Goal: Task Accomplishment & Management: Manage account settings

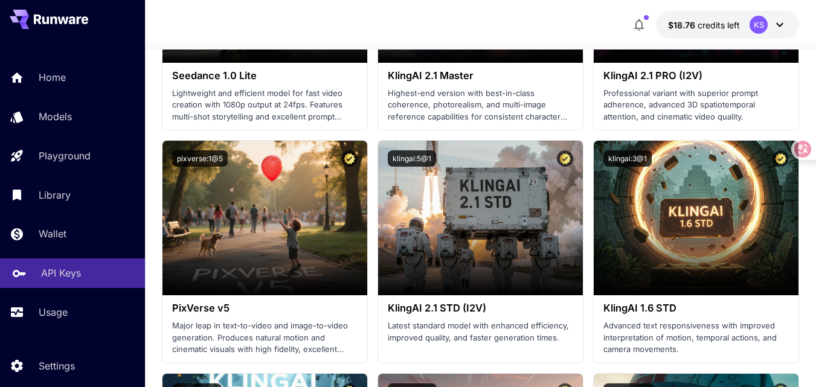
click at [71, 273] on p "API Keys" at bounding box center [61, 273] width 40 height 15
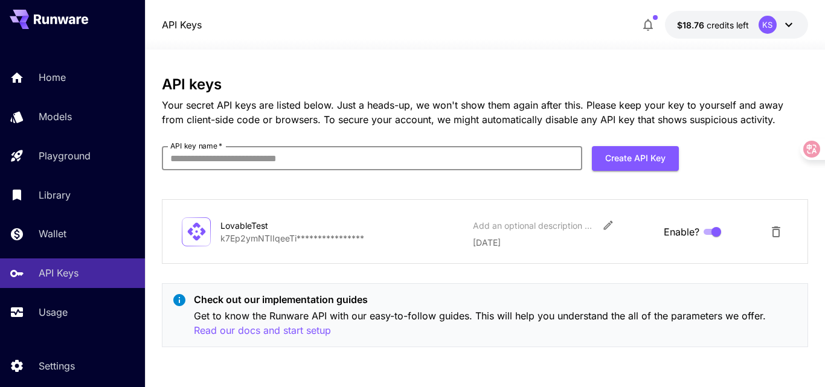
click at [331, 162] on input "API key name   *" at bounding box center [372, 158] width 421 height 24
click at [339, 161] on input "API key name   *" at bounding box center [372, 158] width 421 height 24
type input "*"
type input "**********"
click at [644, 157] on button "Create API Key" at bounding box center [635, 158] width 87 height 25
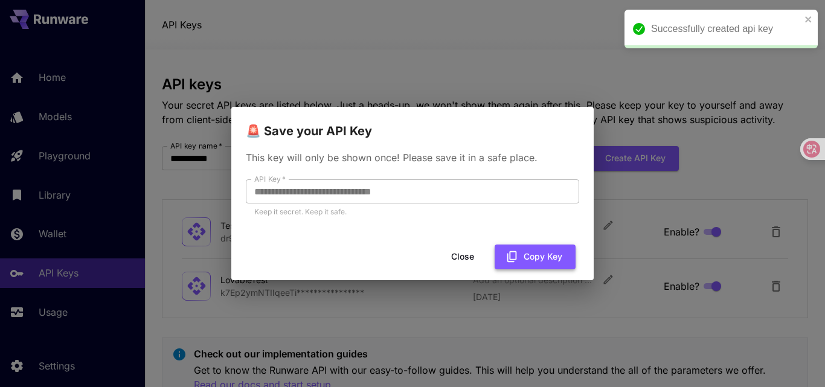
click at [531, 254] on button "Copy Key" at bounding box center [535, 257] width 81 height 25
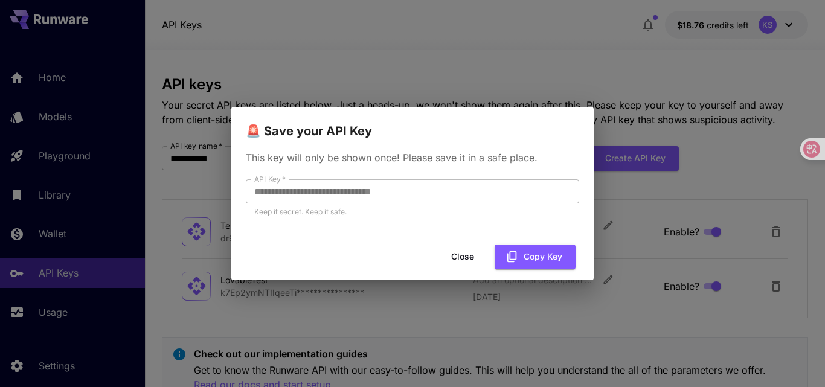
click at [454, 253] on button "Close" at bounding box center [463, 257] width 54 height 25
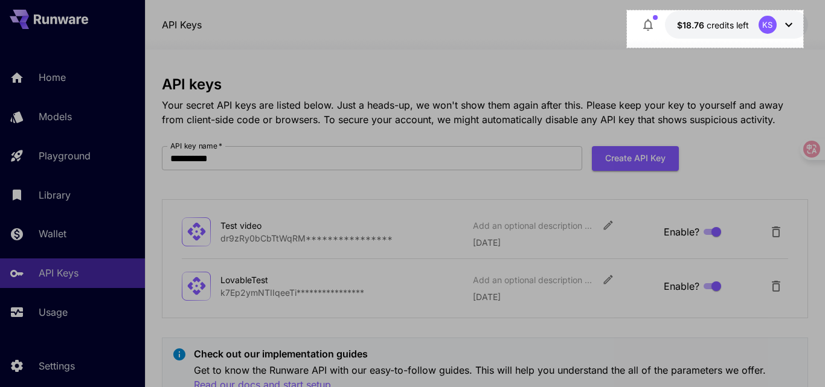
drag, startPoint x: 627, startPoint y: 48, endPoint x: 808, endPoint y: 10, distance: 184.6
click at [808, 10] on div "292 X 62" at bounding box center [412, 219] width 825 height 438
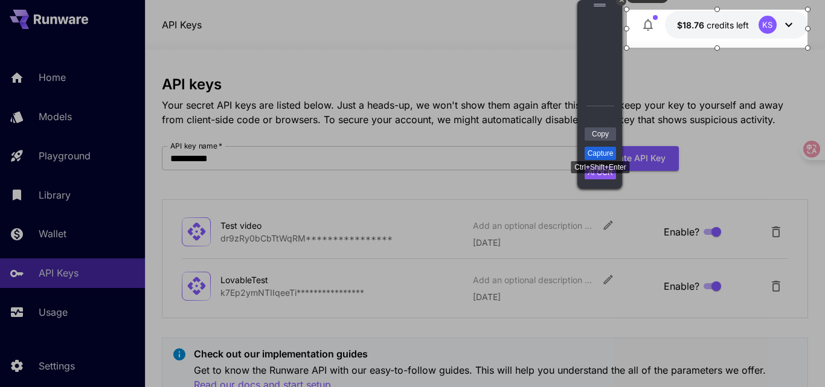
click at [596, 150] on link "Capture" at bounding box center [600, 153] width 31 height 13
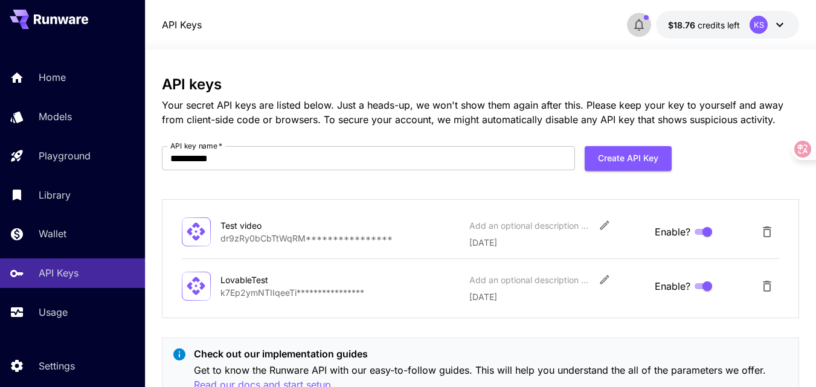
click at [641, 24] on icon "button" at bounding box center [639, 25] width 15 height 15
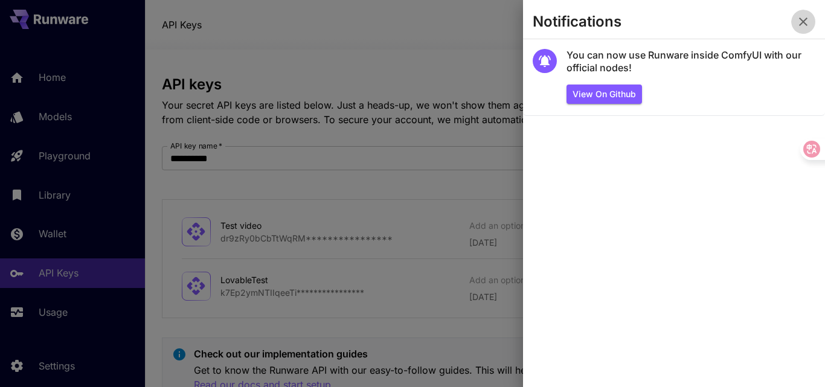
click at [806, 21] on icon "button" at bounding box center [803, 22] width 15 height 15
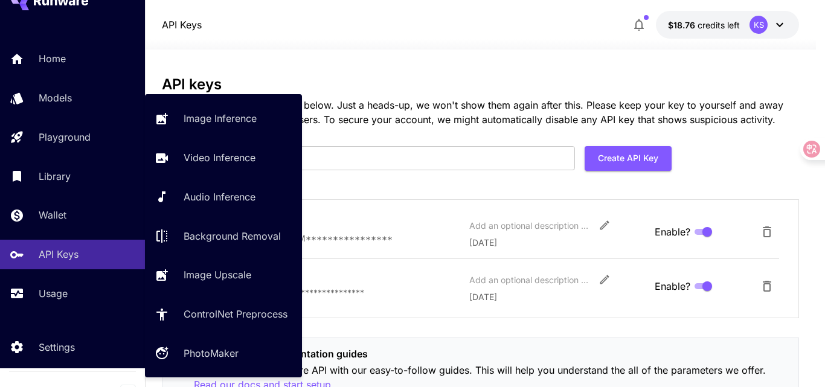
scroll to position [35, 0]
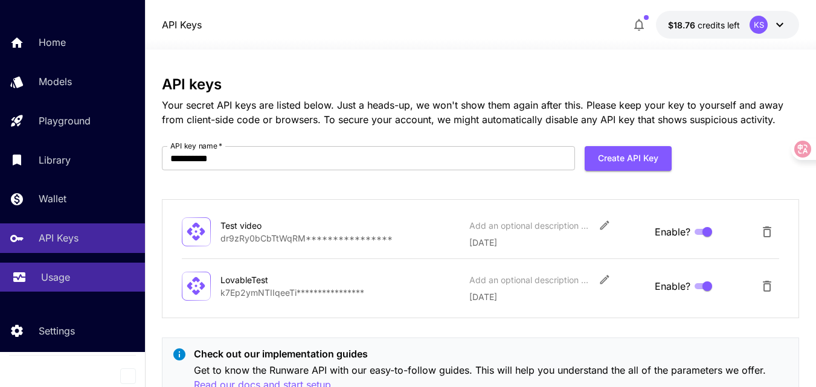
click at [63, 273] on p "Usage" at bounding box center [55, 277] width 29 height 15
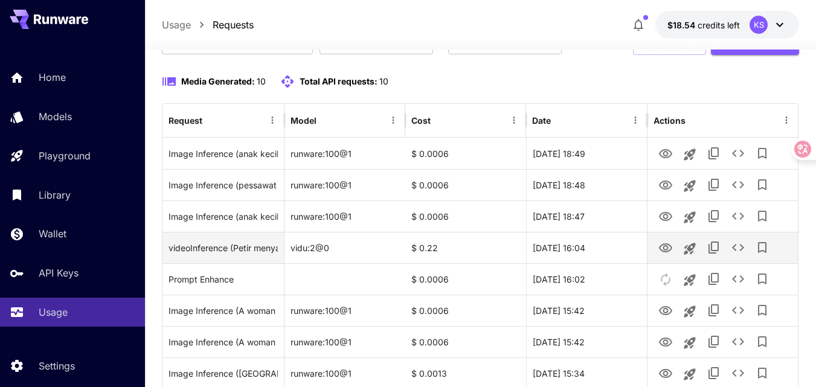
scroll to position [121, 0]
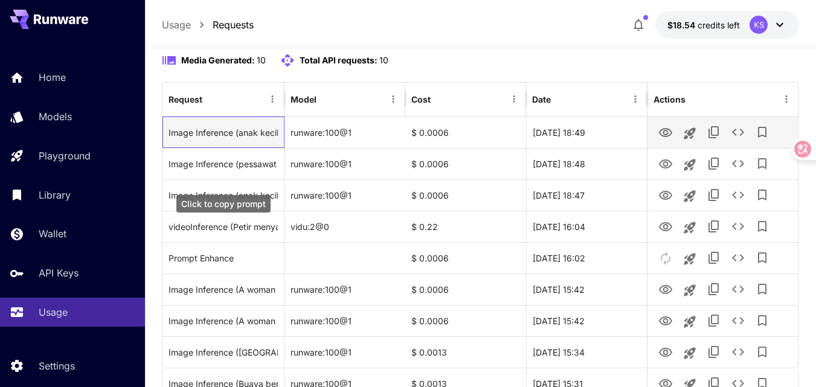
click at [259, 148] on div "Image Inference (anak kecil dikejar ayam raksasa)" at bounding box center [223, 132] width 109 height 31
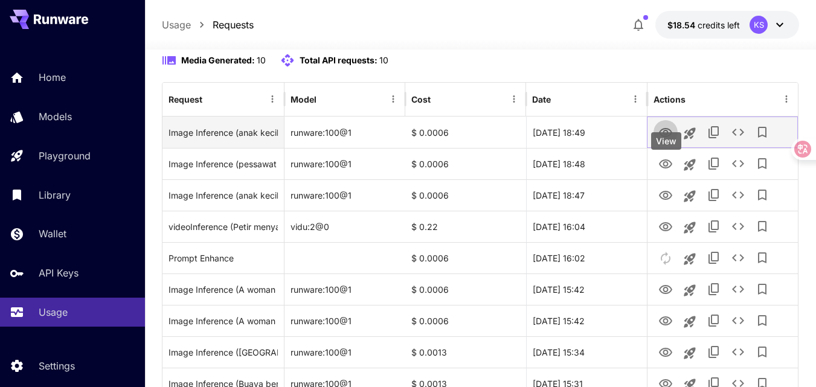
click at [668, 137] on icon "View" at bounding box center [665, 132] width 13 height 9
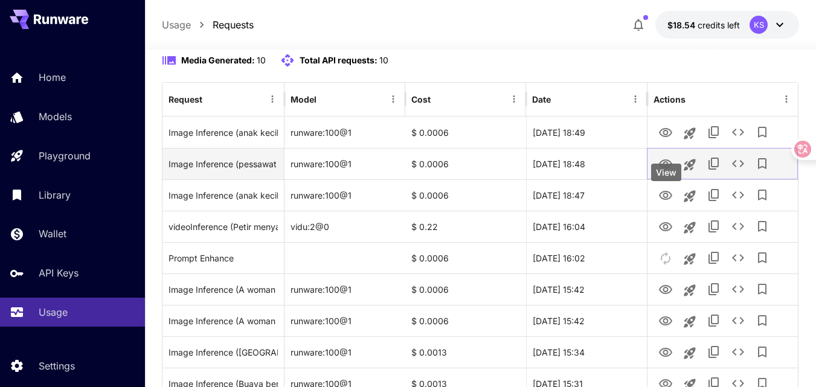
click at [670, 169] on icon "View" at bounding box center [665, 164] width 13 height 9
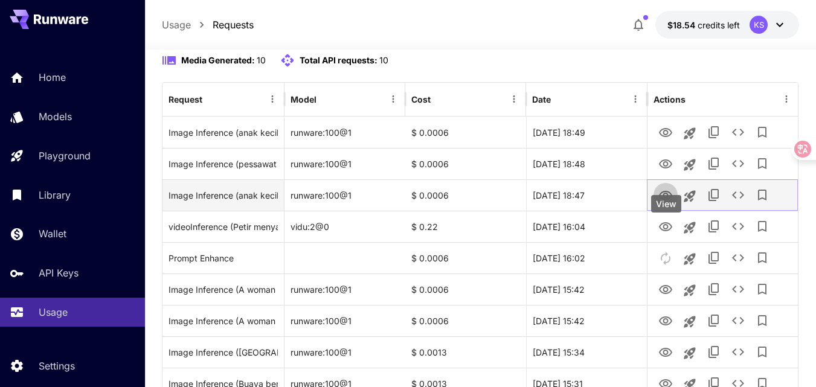
click at [668, 200] on icon "View" at bounding box center [665, 195] width 13 height 9
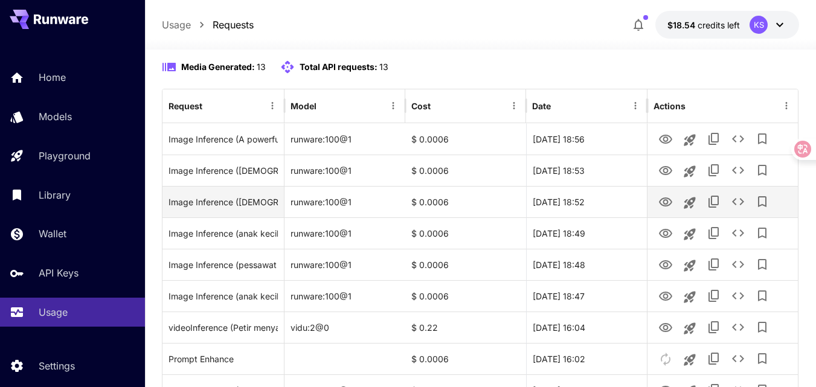
scroll to position [121, 0]
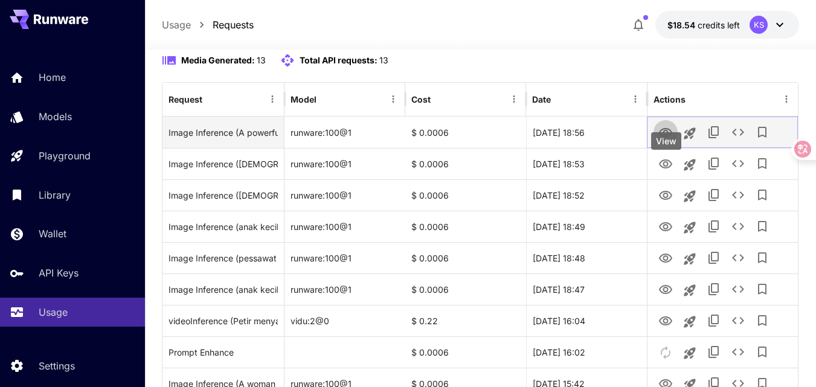
click at [666, 137] on icon "View" at bounding box center [665, 132] width 13 height 9
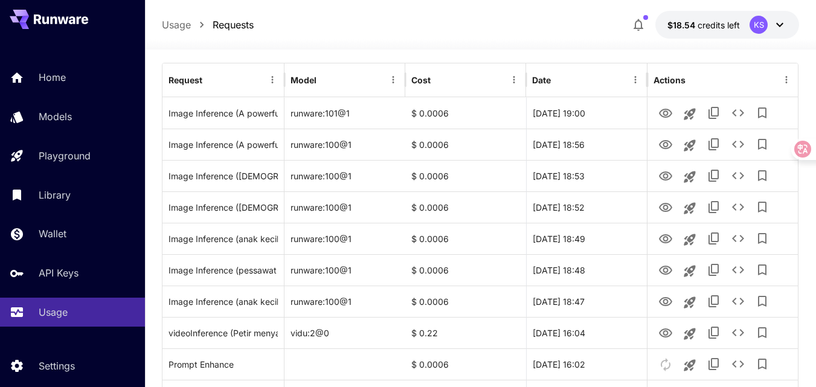
scroll to position [181, 0]
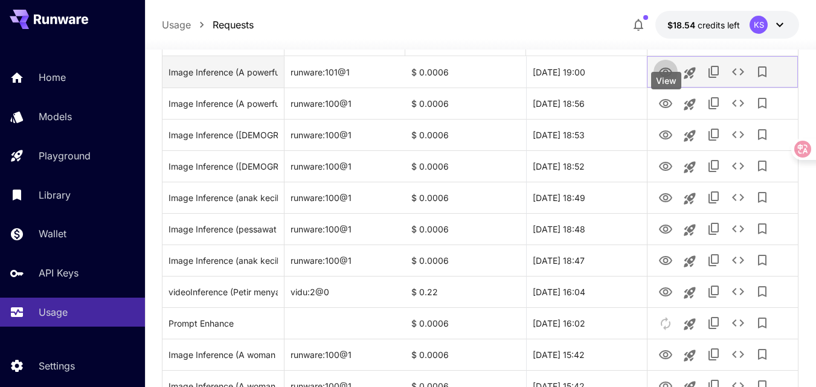
click at [667, 80] on icon "View" at bounding box center [666, 72] width 15 height 15
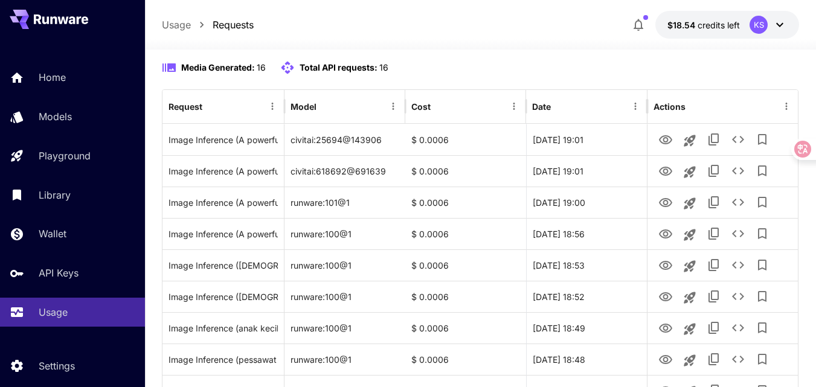
scroll to position [121, 0]
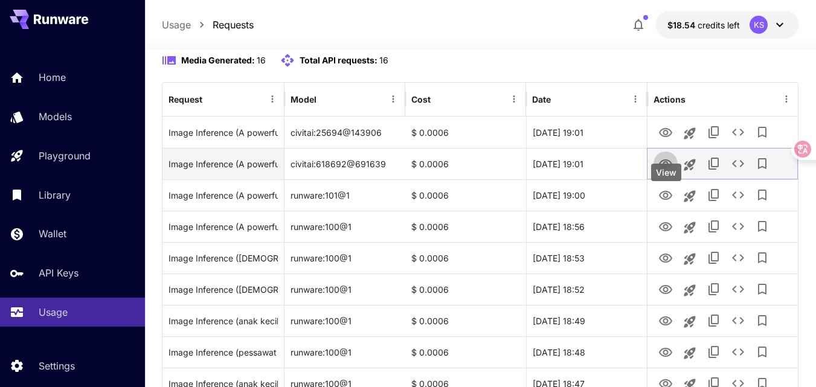
click at [665, 169] on icon "View" at bounding box center [665, 164] width 13 height 9
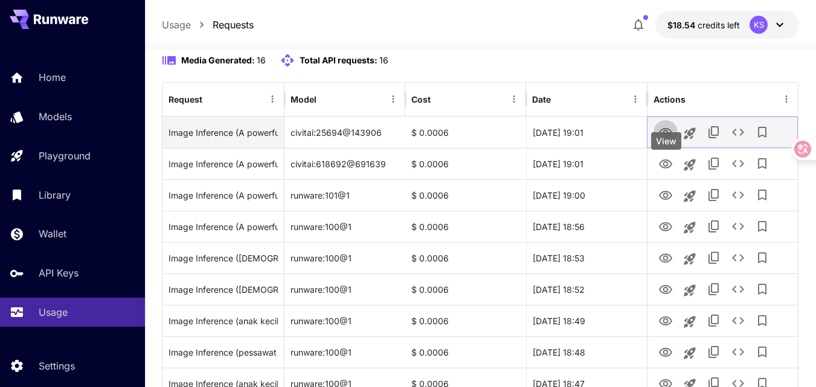
click at [667, 137] on icon "View" at bounding box center [665, 132] width 13 height 9
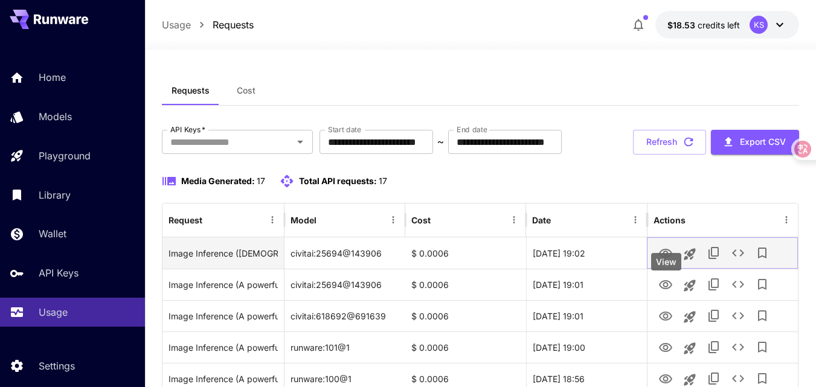
click at [667, 261] on icon "View" at bounding box center [666, 254] width 15 height 15
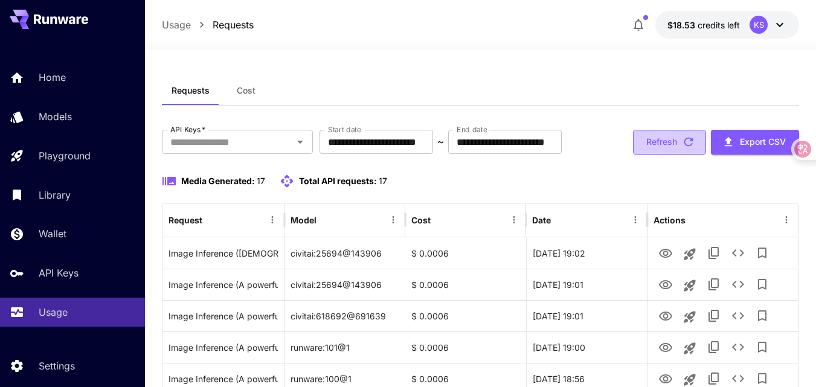
click at [660, 155] on button "Refresh" at bounding box center [669, 142] width 73 height 25
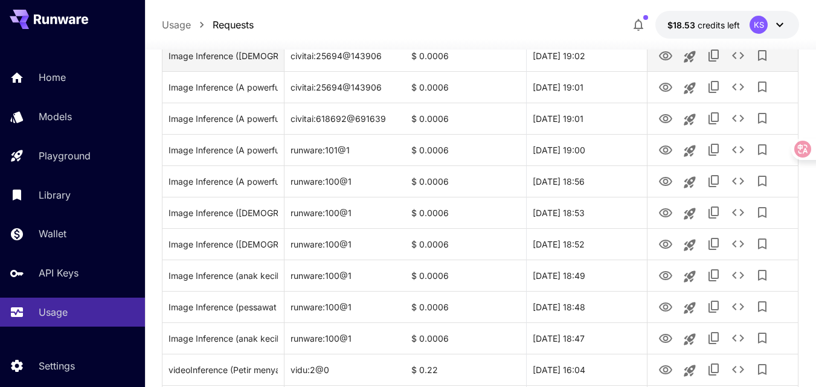
scroll to position [181, 0]
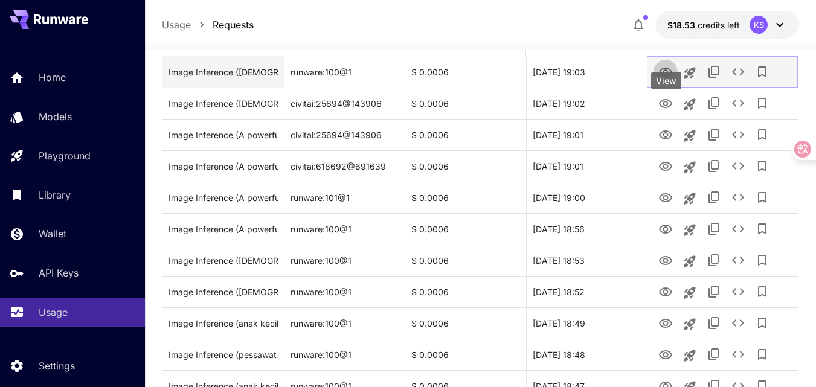
click at [665, 80] on icon "View" at bounding box center [666, 72] width 15 height 15
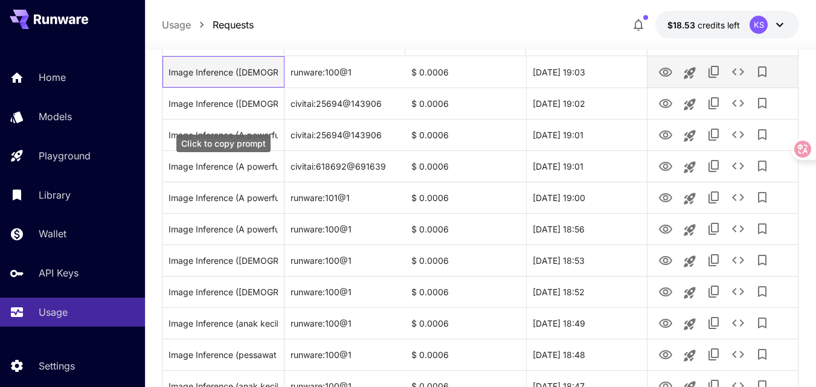
click at [222, 88] on div "Image Inference ([DEMOGRAPHIC_DATA][PERSON_NAME] to crowd)" at bounding box center [223, 72] width 109 height 31
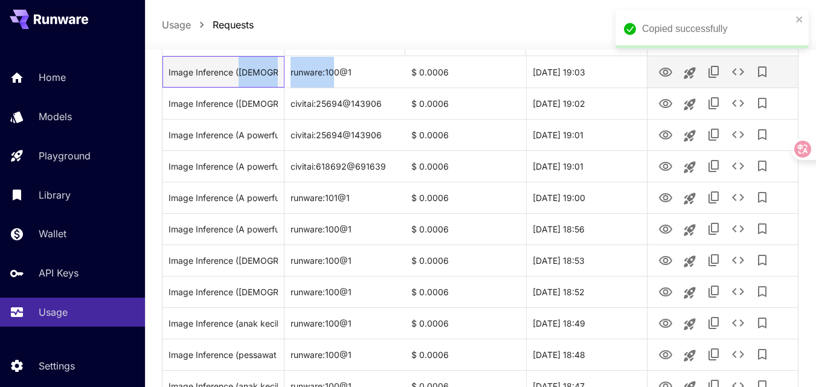
drag, startPoint x: 239, startPoint y: 110, endPoint x: 335, endPoint y: 111, distance: 96.1
click at [335, 88] on div "Image Inference ([DEMOGRAPHIC_DATA][PERSON_NAME] to crowd) runware:100@1 $ 0.00…" at bounding box center [481, 71] width 636 height 31
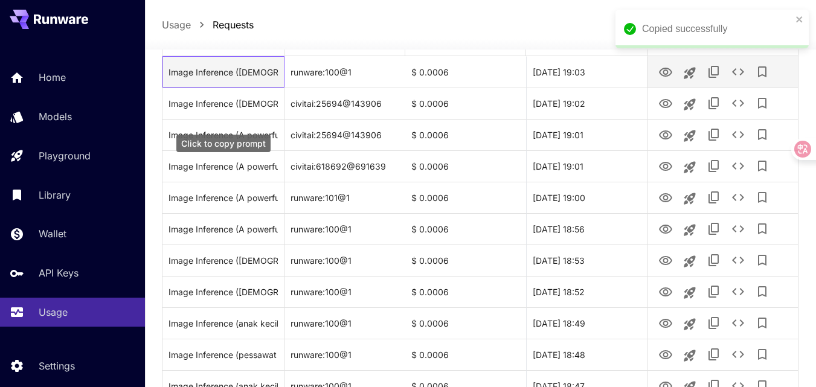
click at [236, 88] on div "Image Inference ([DEMOGRAPHIC_DATA][PERSON_NAME] to crowd)" at bounding box center [223, 72] width 109 height 31
click at [216, 88] on div "Image Inference ([DEMOGRAPHIC_DATA][PERSON_NAME] to crowd)" at bounding box center [223, 72] width 109 height 31
drag, startPoint x: 170, startPoint y: 114, endPoint x: 238, endPoint y: 115, distance: 67.7
click at [238, 88] on div "Image Inference ([DEMOGRAPHIC_DATA][PERSON_NAME] to crowd)" at bounding box center [223, 72] width 109 height 31
click at [191, 88] on div "Image Inference ([DEMOGRAPHIC_DATA][PERSON_NAME] to crowd)" at bounding box center [223, 72] width 109 height 31
